Goal: Information Seeking & Learning: Learn about a topic

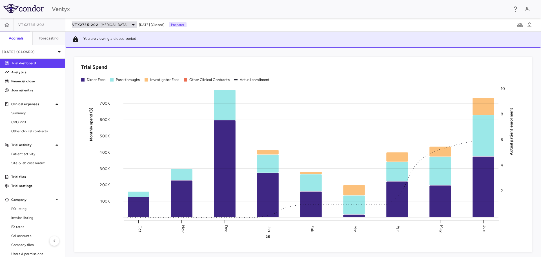
click at [119, 27] on div "VTX2735-202 [MEDICAL_DATA]" at bounding box center [104, 24] width 65 height 7
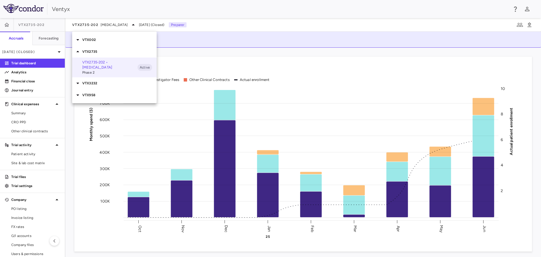
click at [100, 97] on p "VTX958" at bounding box center [119, 94] width 74 height 5
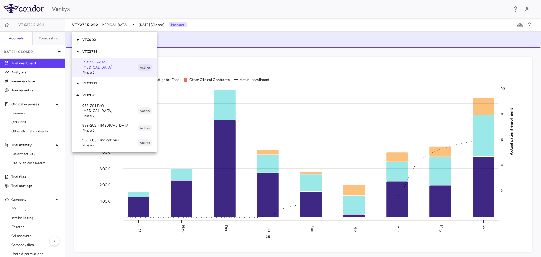
click at [99, 128] on span "Phase 2" at bounding box center [109, 130] width 55 height 5
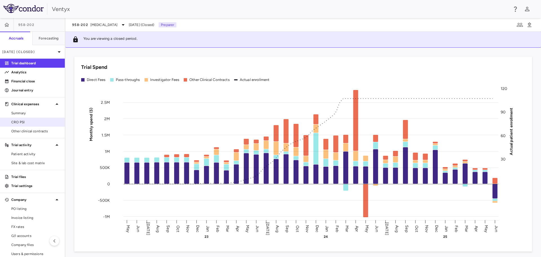
click at [32, 125] on link "CRO PSI" at bounding box center [32, 122] width 65 height 8
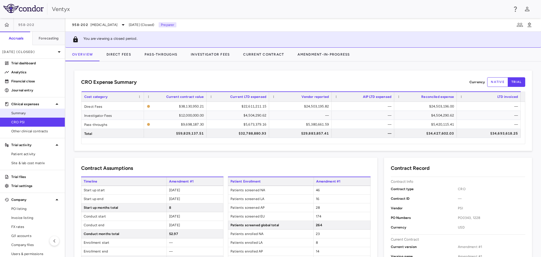
click at [27, 114] on span "Summary" at bounding box center [35, 112] width 49 height 5
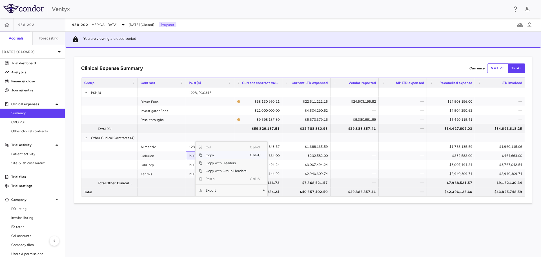
click at [221, 156] on span "Copy" at bounding box center [226, 155] width 48 height 8
click at [103, 28] on div "958-202 [MEDICAL_DATA] [DATE] (Closed) Preparer" at bounding box center [303, 25] width 476 height 14
click at [103, 26] on span "[MEDICAL_DATA]" at bounding box center [103, 24] width 27 height 5
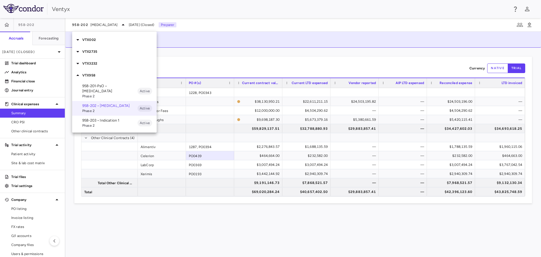
click at [116, 123] on span "Phase 2" at bounding box center [109, 125] width 55 height 5
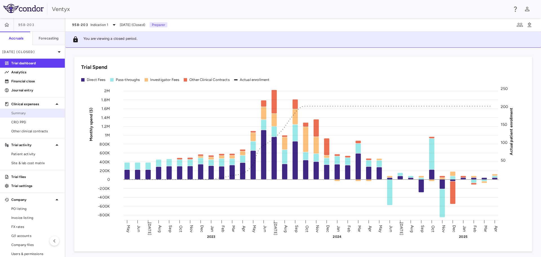
click at [29, 116] on link "Summary" at bounding box center [32, 113] width 65 height 8
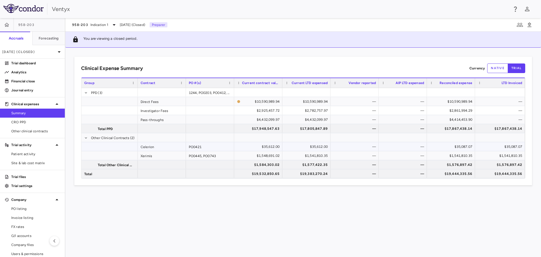
click at [161, 146] on div "Celerion" at bounding box center [162, 146] width 48 height 9
click at [153, 147] on div "Celerion" at bounding box center [162, 146] width 48 height 9
click at [37, 131] on span "Other clinical contracts" at bounding box center [35, 130] width 49 height 5
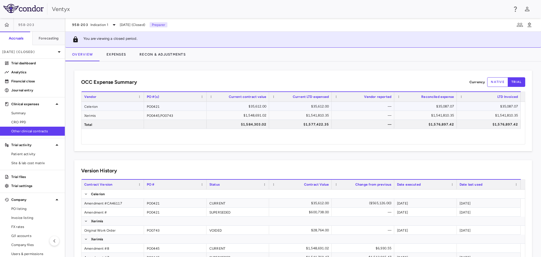
click at [116, 106] on div "Celerion" at bounding box center [112, 106] width 63 height 9
click at [115, 110] on div "Celerion PO0421 $35,612.00 $35,612.00 — $35,087.07 $35,087.07" at bounding box center [300, 106] width 439 height 9
click at [115, 107] on div "Celerion" at bounding box center [112, 106] width 63 height 9
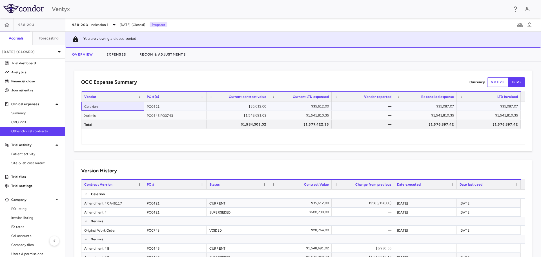
click at [99, 105] on div "Celerion" at bounding box center [112, 106] width 63 height 9
drag, startPoint x: 99, startPoint y: 105, endPoint x: 155, endPoint y: 105, distance: 56.4
click at [99, 104] on div "Celerion" at bounding box center [112, 106] width 63 height 9
click at [159, 105] on div "PO0421" at bounding box center [175, 106] width 63 height 9
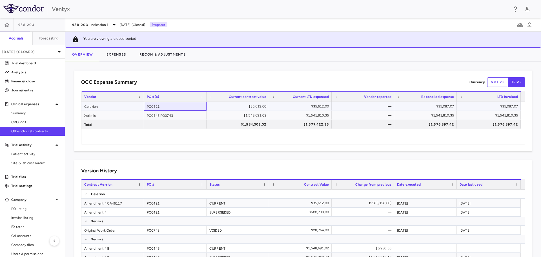
click at [159, 106] on div "PO0421" at bounding box center [175, 106] width 63 height 9
click at [115, 55] on button "Expenses" at bounding box center [116, 55] width 33 height 14
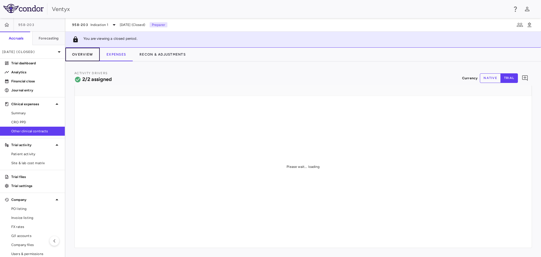
click at [88, 56] on button "Overview" at bounding box center [82, 55] width 34 height 14
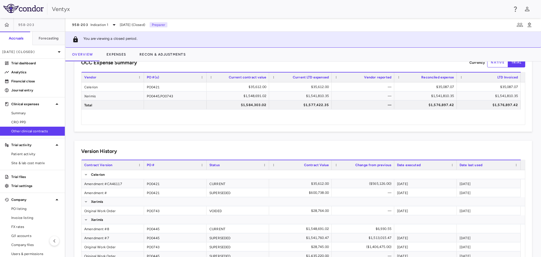
scroll to position [39, 0]
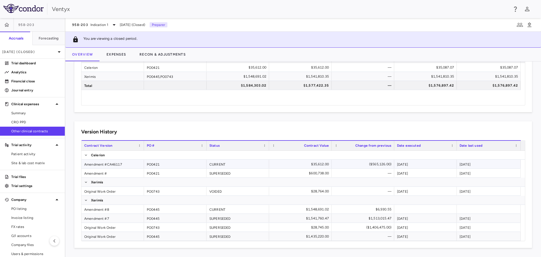
click at [105, 164] on div "Amendment #CA46117" at bounding box center [112, 163] width 63 height 9
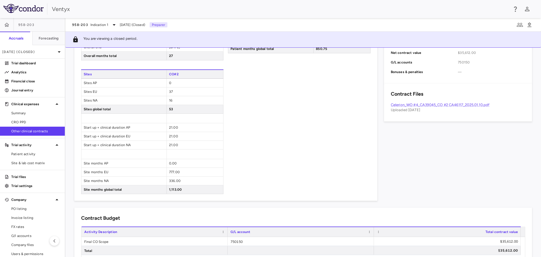
scroll to position [270, 0]
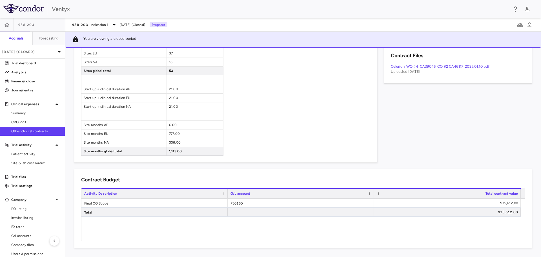
click at [437, 66] on link "Celerion_WO #4_CA39045_CO #2 CA46117_2025.01.10.pdf" at bounding box center [440, 66] width 99 height 4
click at [100, 25] on span "Indication 1" at bounding box center [99, 24] width 18 height 5
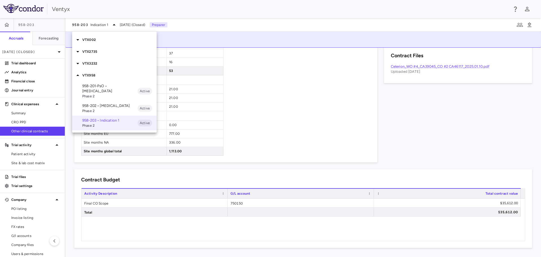
click at [96, 88] on p "958-201-PsO • [MEDICAL_DATA]" at bounding box center [109, 88] width 55 height 10
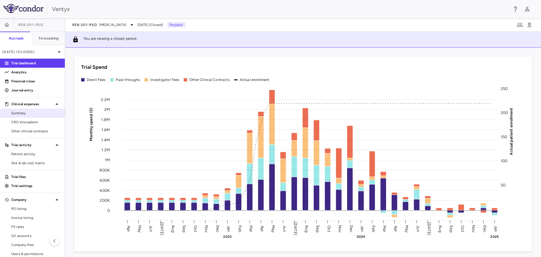
click at [25, 115] on span "Summary" at bounding box center [35, 112] width 49 height 5
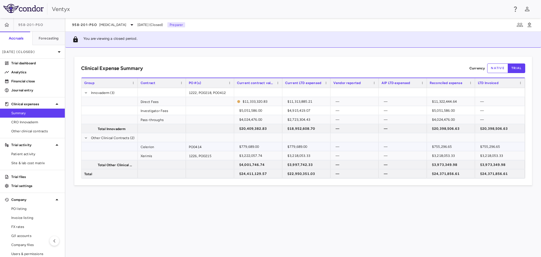
click at [161, 145] on div "Celerion" at bounding box center [162, 146] width 48 height 9
click at [161, 144] on div "Celerion" at bounding box center [162, 146] width 48 height 9
click at [123, 143] on span at bounding box center [113, 146] width 44 height 9
click at [149, 147] on div "Celerion" at bounding box center [162, 146] width 48 height 9
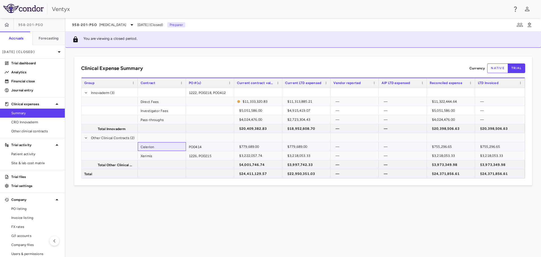
click at [149, 147] on div "Celerion" at bounding box center [162, 146] width 48 height 9
click at [27, 129] on span "Other clinical contracts" at bounding box center [35, 130] width 49 height 5
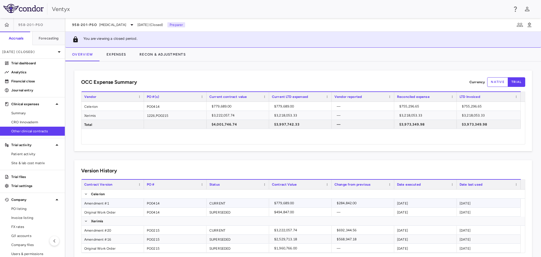
click at [95, 204] on div "Amendment #1" at bounding box center [112, 202] width 63 height 9
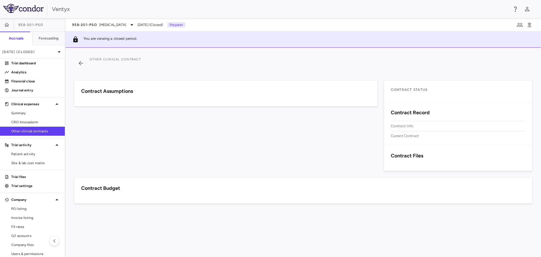
click at [95, 204] on div "Other Clinical Contract Contract Assumptions Contract Status Contract Record Co…" at bounding box center [303, 152] width 476 height 209
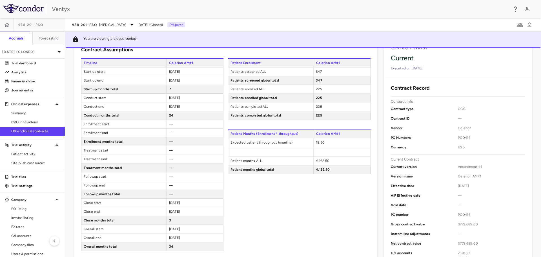
scroll to position [169, 0]
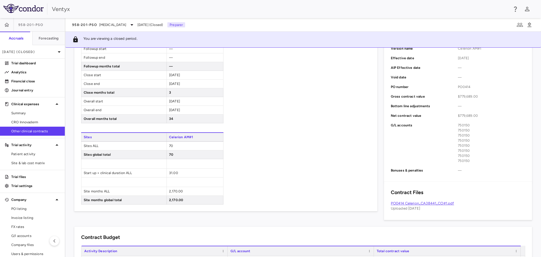
click at [433, 204] on link "PO0414 Celerion_CA38441_CO#1.pdf" at bounding box center [422, 203] width 63 height 4
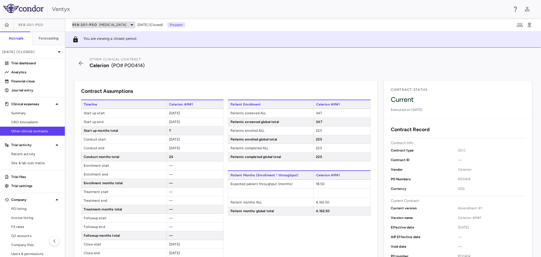
click at [112, 25] on span "[MEDICAL_DATA]" at bounding box center [112, 24] width 27 height 5
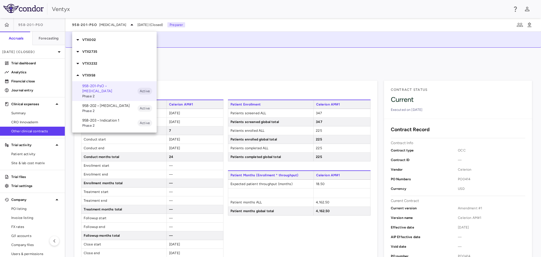
click at [98, 108] on div "958-202 • [MEDICAL_DATA] Phase 2 Active" at bounding box center [114, 108] width 85 height 15
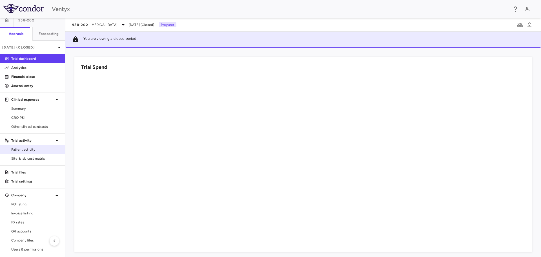
scroll to position [6, 0]
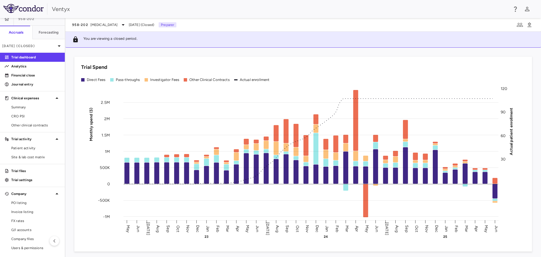
drag, startPoint x: 20, startPoint y: 123, endPoint x: 61, endPoint y: 121, distance: 41.2
click at [20, 123] on span "Other clinical contracts" at bounding box center [35, 125] width 49 height 5
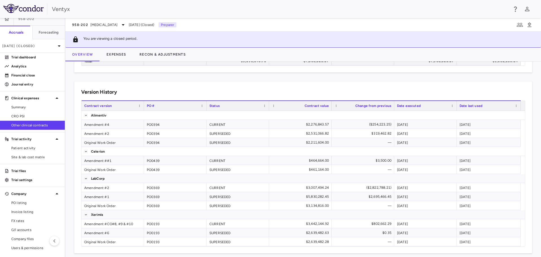
scroll to position [85, 0]
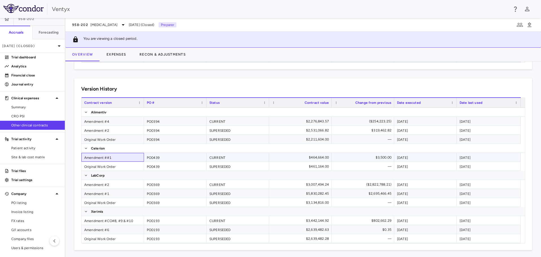
click at [111, 159] on div "Amendment ##1" at bounding box center [112, 157] width 63 height 9
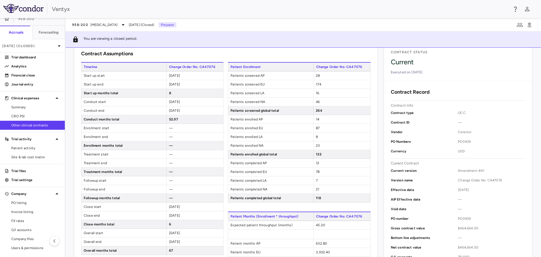
scroll to position [113, 0]
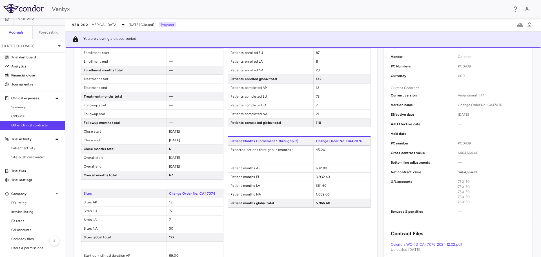
click at [277, 227] on div "Patient Enrollment Change Order No: CA47076 Patients screened AP 28 Patients sc…" at bounding box center [299, 163] width 142 height 353
drag, startPoint x: 467, startPoint y: 65, endPoint x: 454, endPoint y: 66, distance: 12.4
click at [458, 66] on span "PO0439" at bounding box center [491, 66] width 67 height 5
copy span "PO0439"
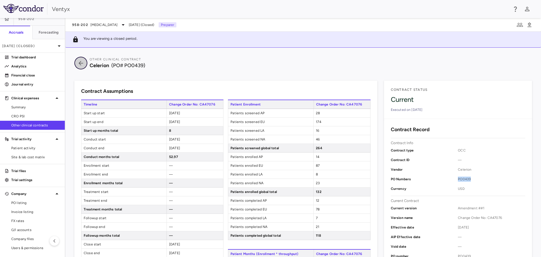
click at [83, 62] on icon "button" at bounding box center [81, 63] width 10 height 7
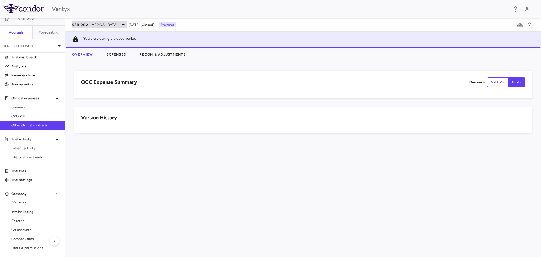
click at [104, 24] on span "[MEDICAL_DATA]" at bounding box center [103, 24] width 27 height 5
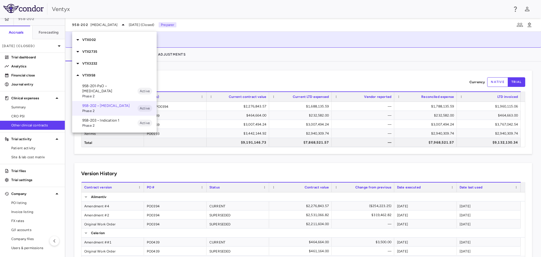
click at [250, 35] on div at bounding box center [270, 128] width 541 height 257
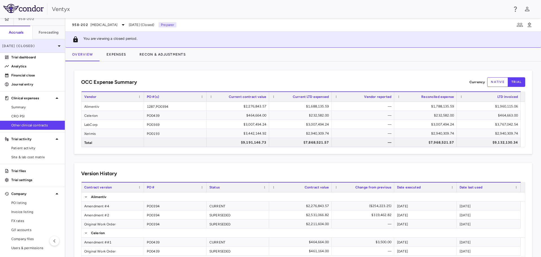
click at [42, 45] on p "[DATE] (Closed)" at bounding box center [29, 45] width 54 height 5
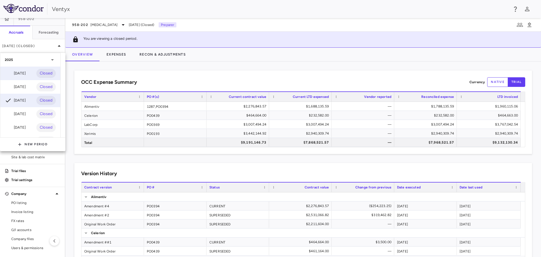
click at [26, 72] on div "[DATE]" at bounding box center [15, 73] width 21 height 7
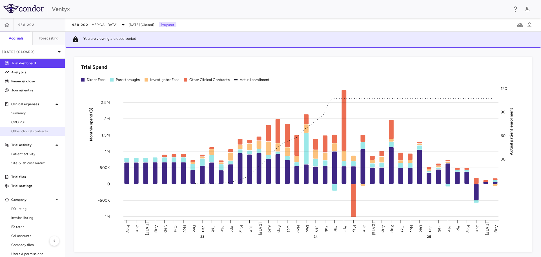
click at [25, 132] on span "Other clinical contracts" at bounding box center [35, 130] width 49 height 5
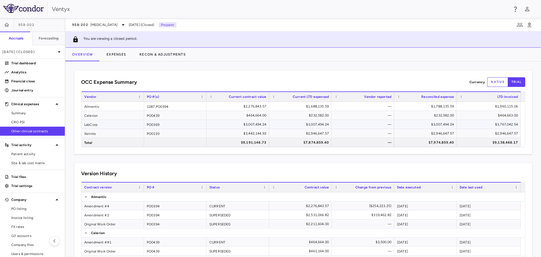
click at [103, 124] on div "LabCorp" at bounding box center [112, 124] width 63 height 9
click at [167, 123] on div "PO0369" at bounding box center [175, 124] width 63 height 9
